Goal: Information Seeking & Learning: Stay updated

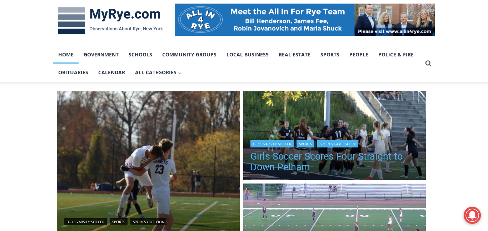
click at [278, 163] on link "Girls Soccer Scores Four Straight to Down Pelham" at bounding box center [334, 161] width 169 height 21
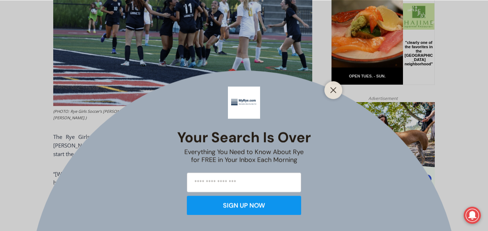
scroll to position [422, 0]
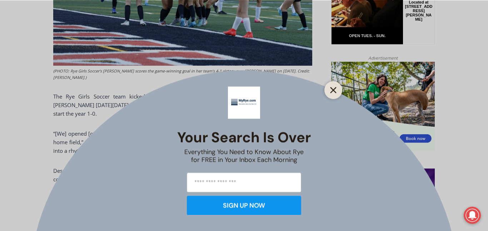
click at [332, 89] on icon "Close" at bounding box center [333, 90] width 6 height 6
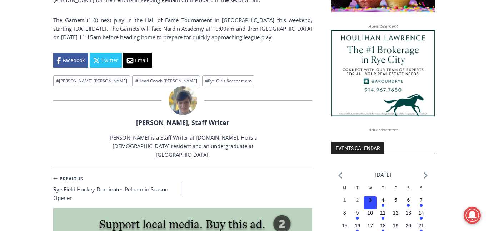
scroll to position [665, 0]
